Goal: Task Accomplishment & Management: Manage account settings

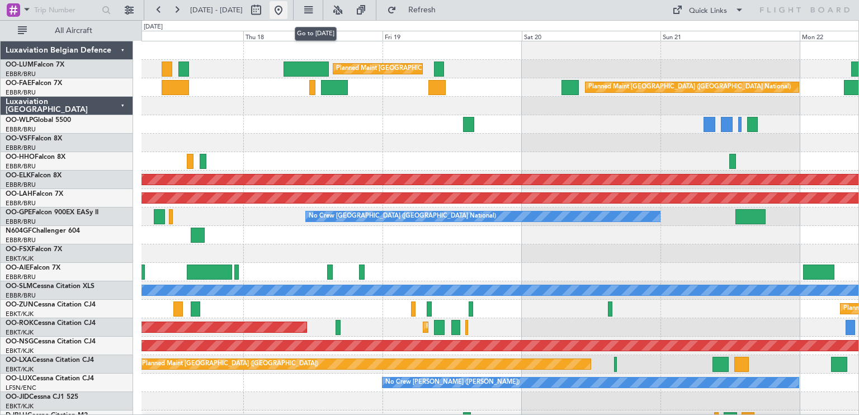
click at [287, 6] on button at bounding box center [278, 10] width 18 height 18
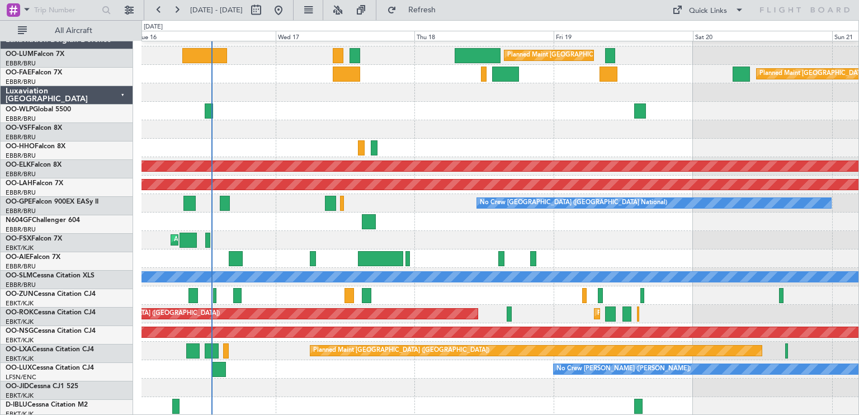
scroll to position [13, 0]
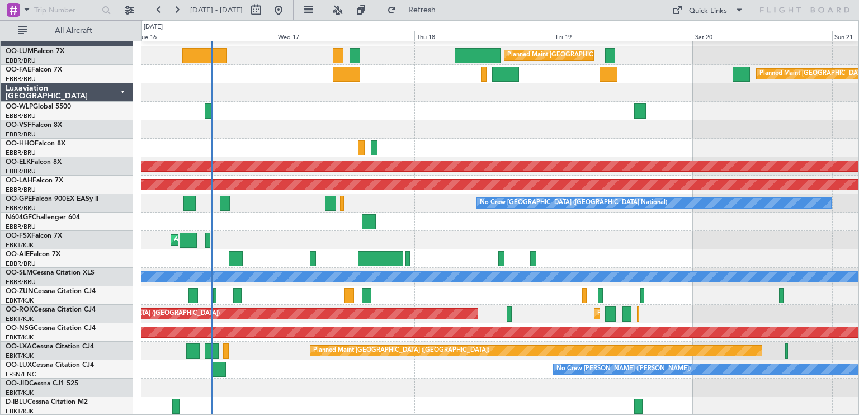
click at [444, 296] on div "Planned Maint Kortrijk-[GEOGRAPHIC_DATA]" at bounding box center [499, 295] width 717 height 18
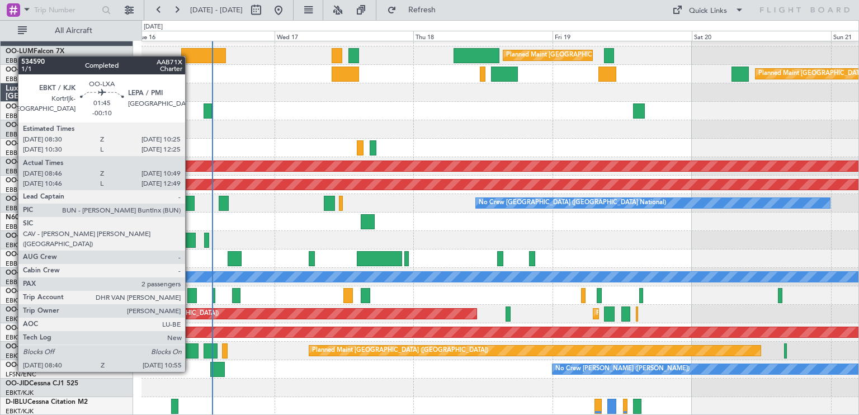
click at [190, 351] on div at bounding box center [191, 350] width 13 height 15
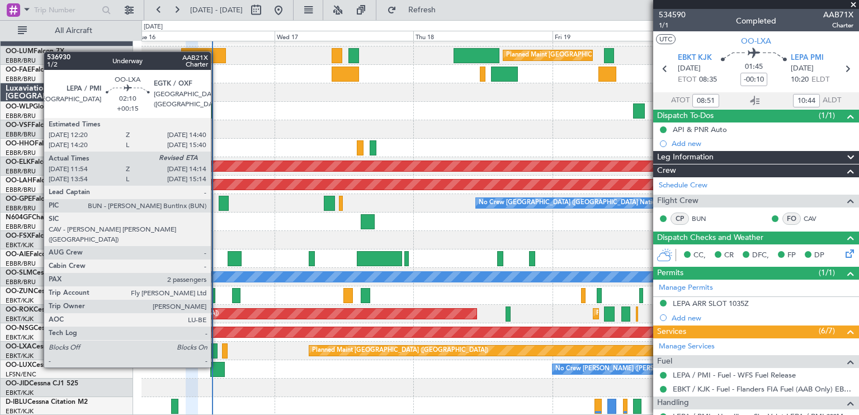
click at [216, 346] on div at bounding box center [210, 350] width 14 height 15
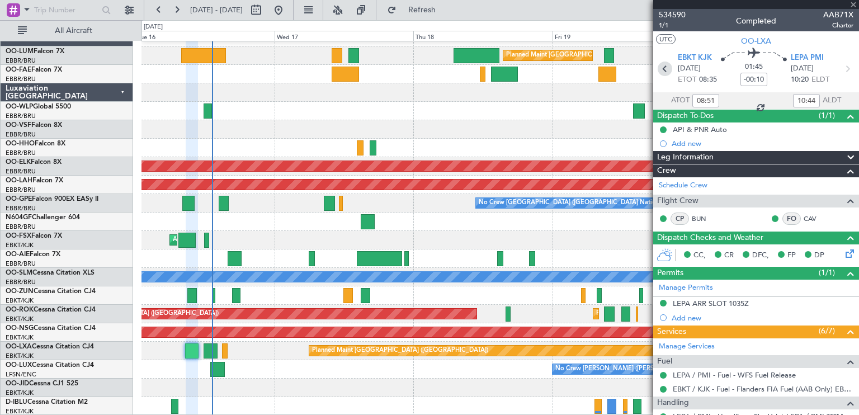
type input "+00:15"
type input "11:59"
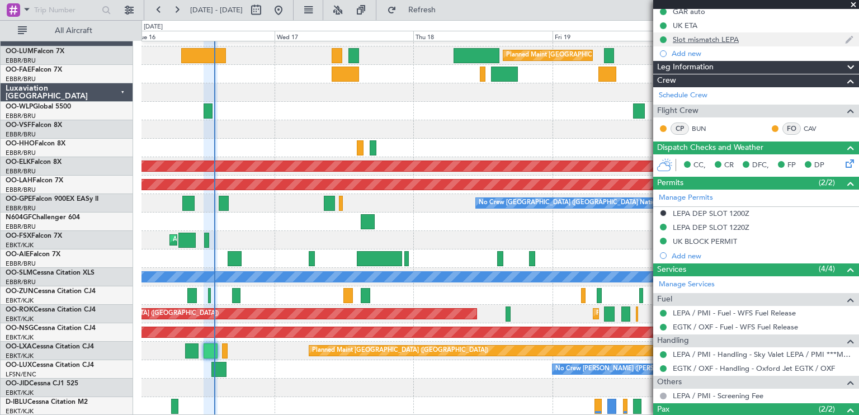
scroll to position [140, 0]
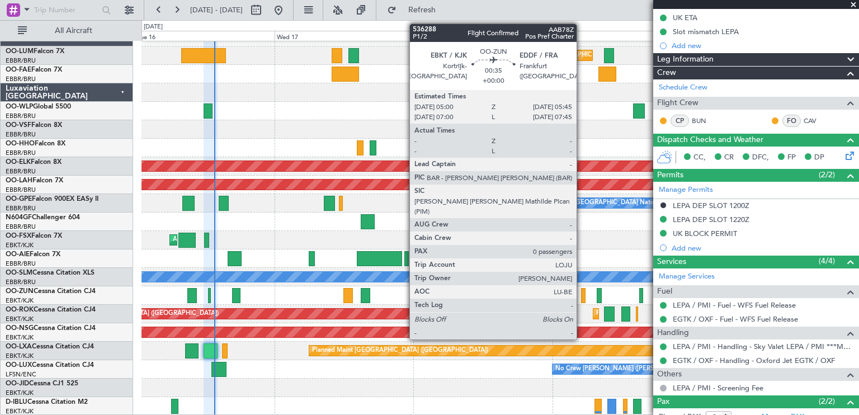
click at [581, 295] on div at bounding box center [583, 295] width 4 height 15
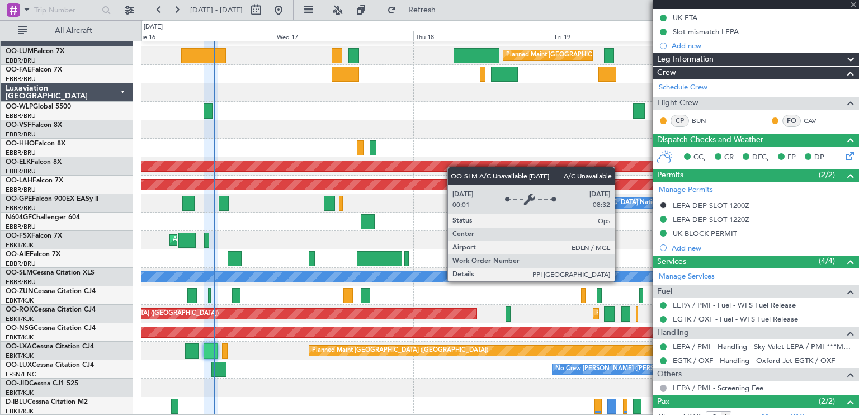
type input "0"
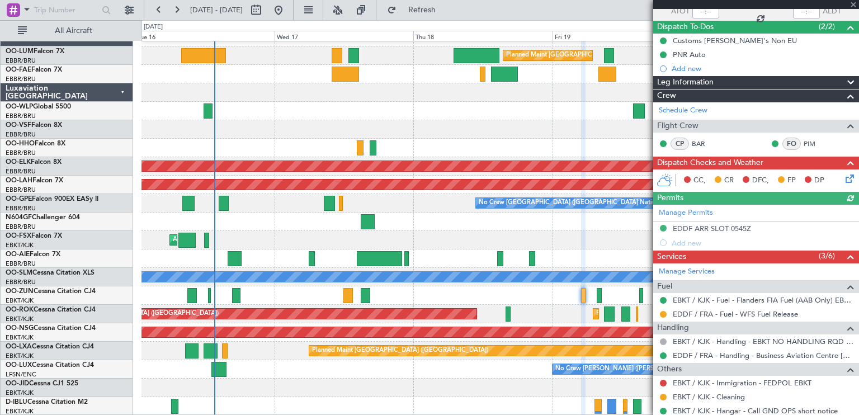
scroll to position [121, 0]
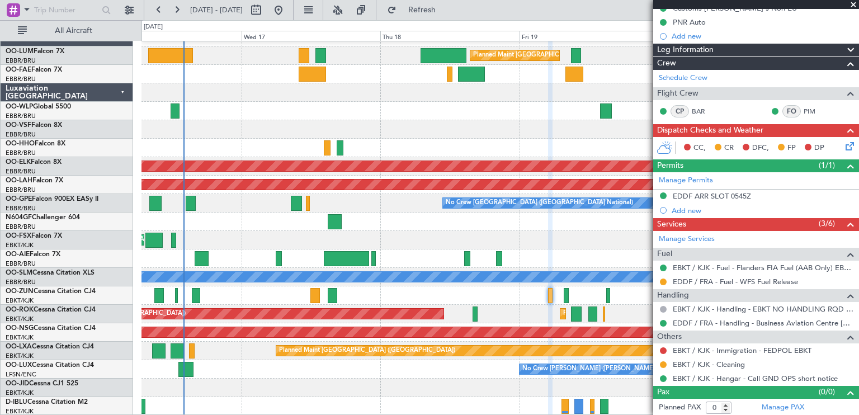
click at [564, 230] on div "Planned Maint [GEOGRAPHIC_DATA] ([GEOGRAPHIC_DATA] National) Unplanned Maint [G…" at bounding box center [499, 221] width 717 height 387
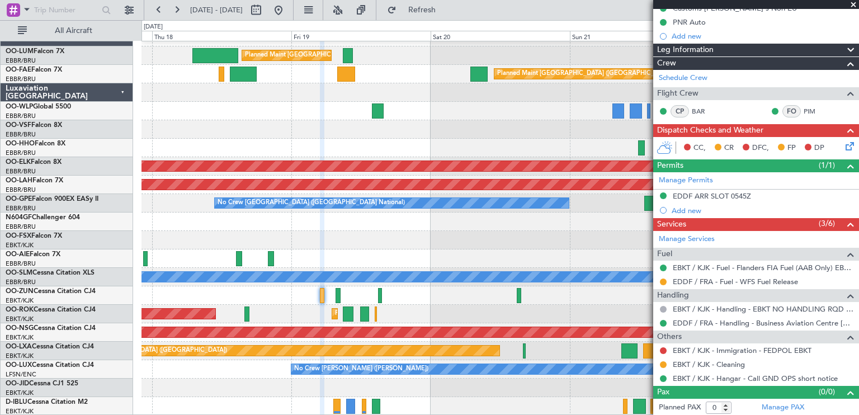
click at [320, 209] on div "Planned Maint [GEOGRAPHIC_DATA] ([GEOGRAPHIC_DATA] National) Planned Maint [GEO…" at bounding box center [499, 221] width 717 height 387
